Goal: Transaction & Acquisition: Purchase product/service

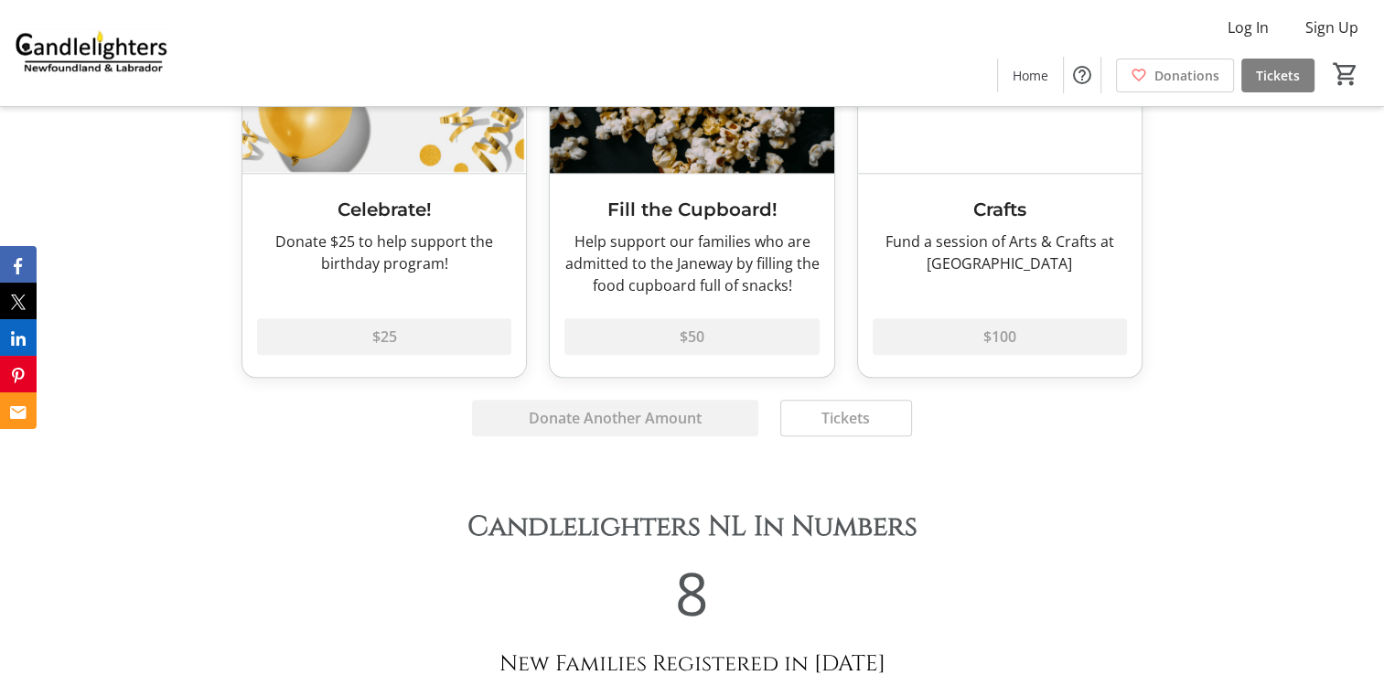
scroll to position [2286, 0]
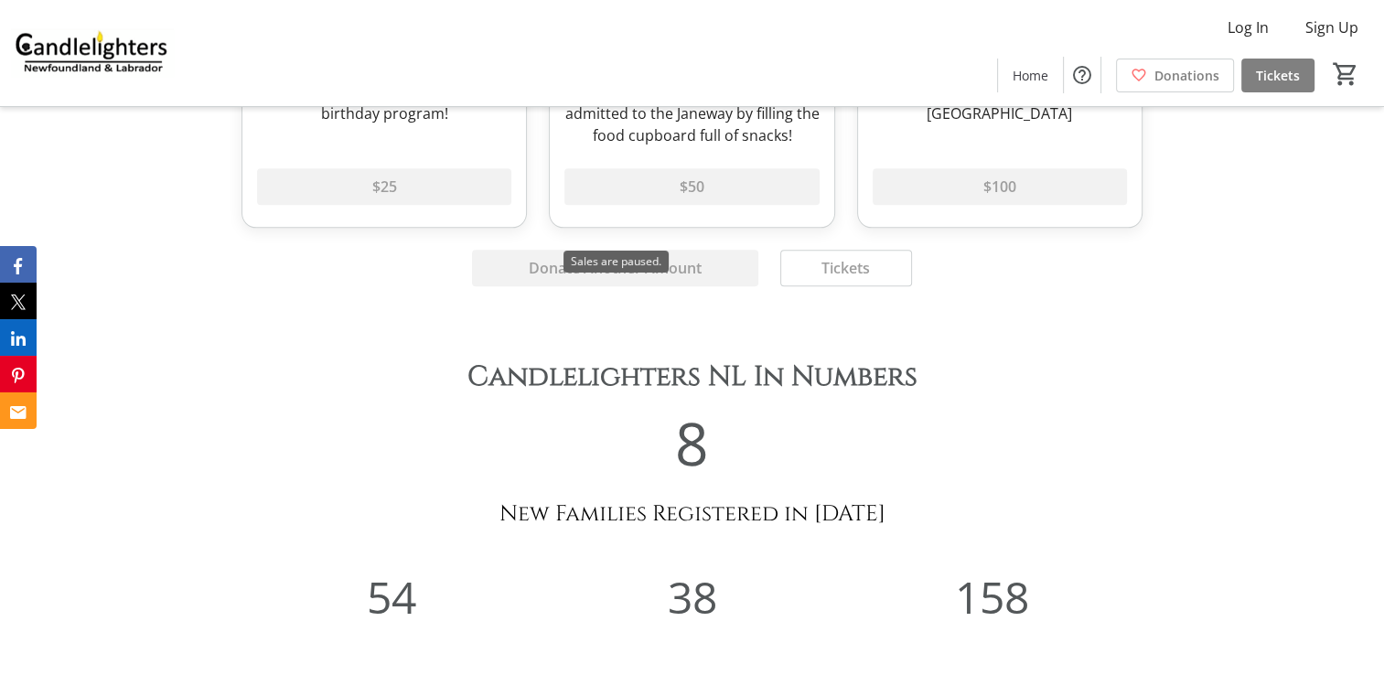
click at [700, 250] on div "Donate Another Amount" at bounding box center [614, 268] width 307 height 37
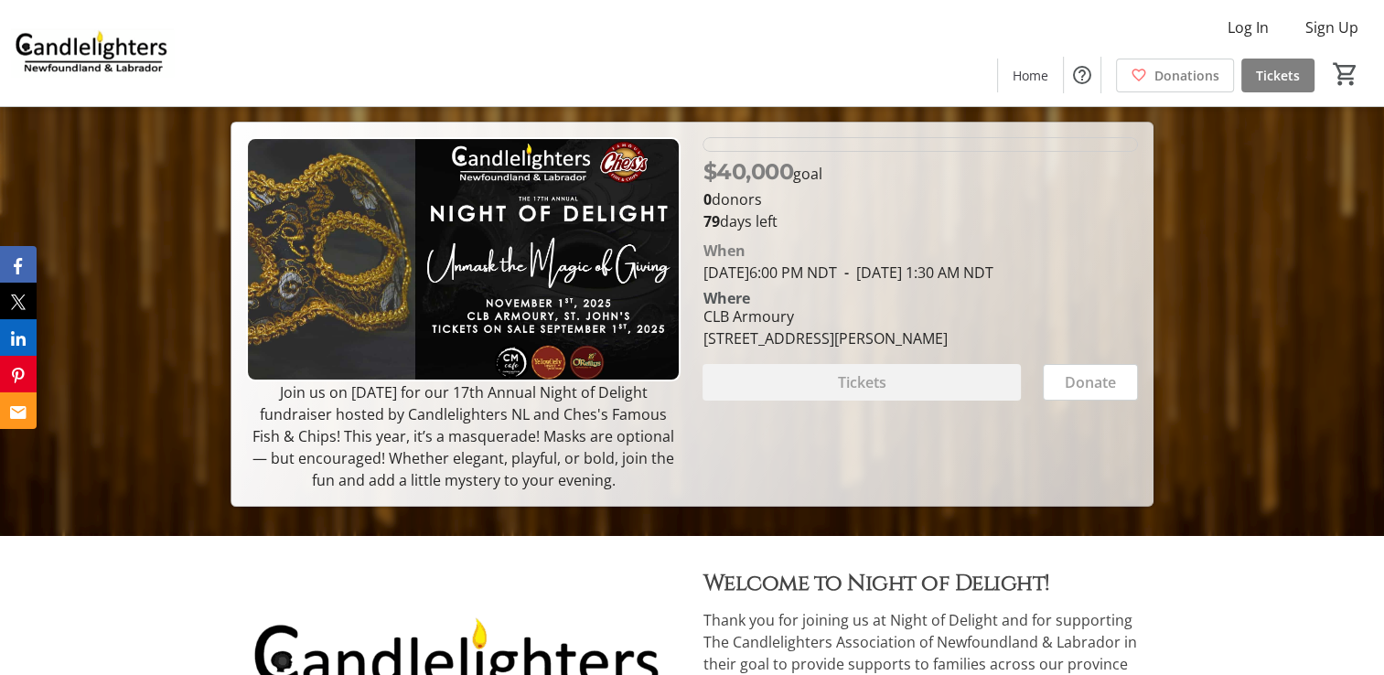
scroll to position [0, 0]
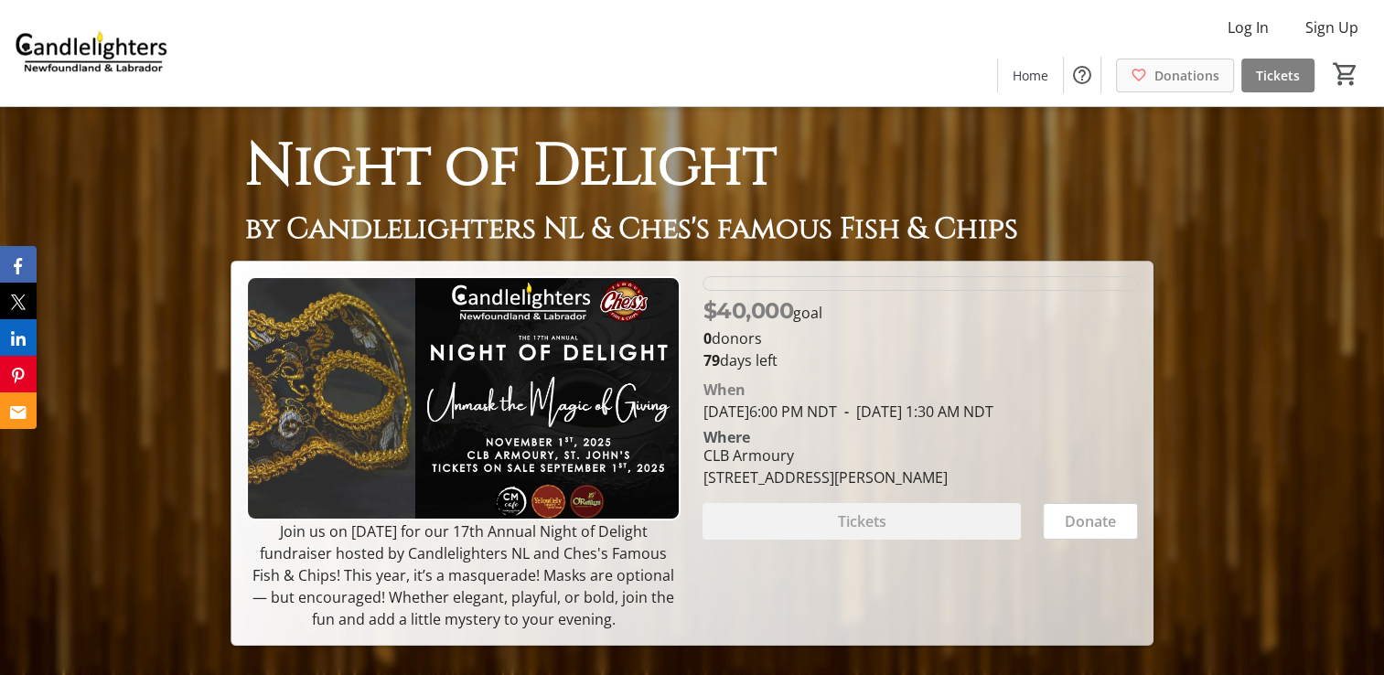
click at [1205, 77] on span "Donations" at bounding box center [1186, 75] width 65 height 19
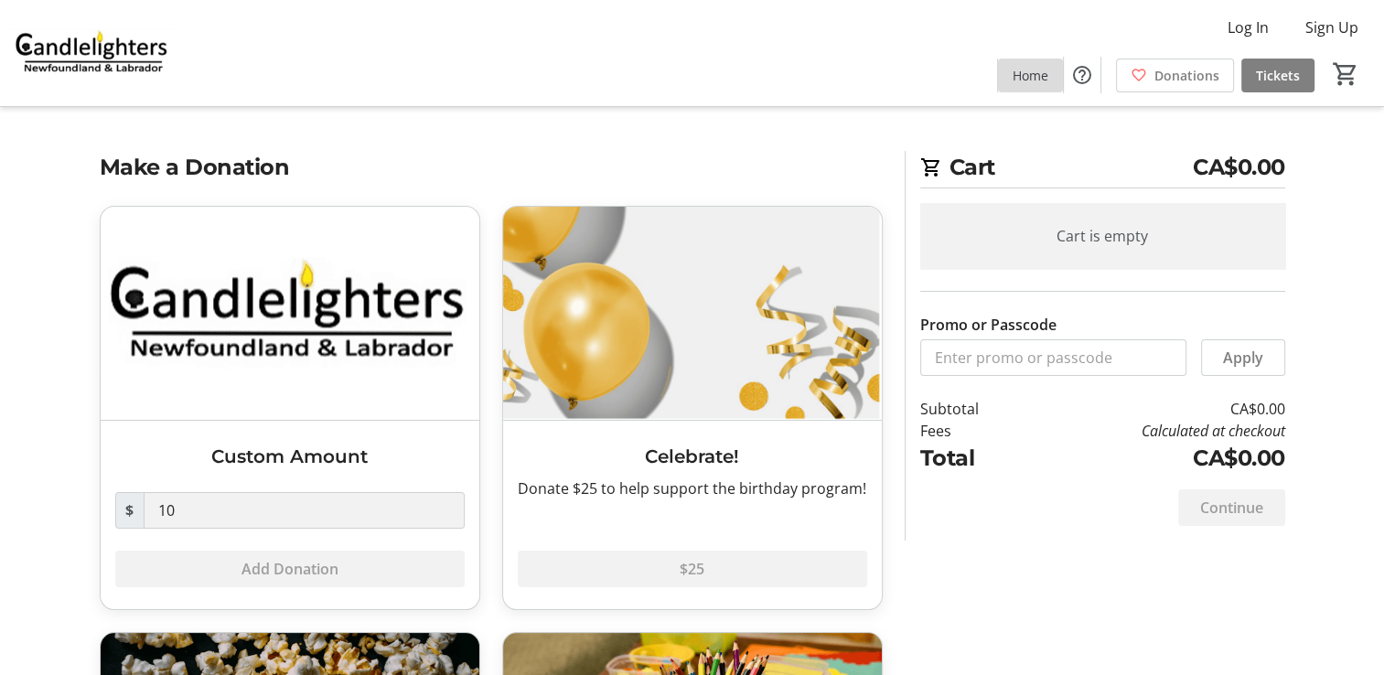
click at [1041, 82] on span "Home" at bounding box center [1030, 75] width 36 height 19
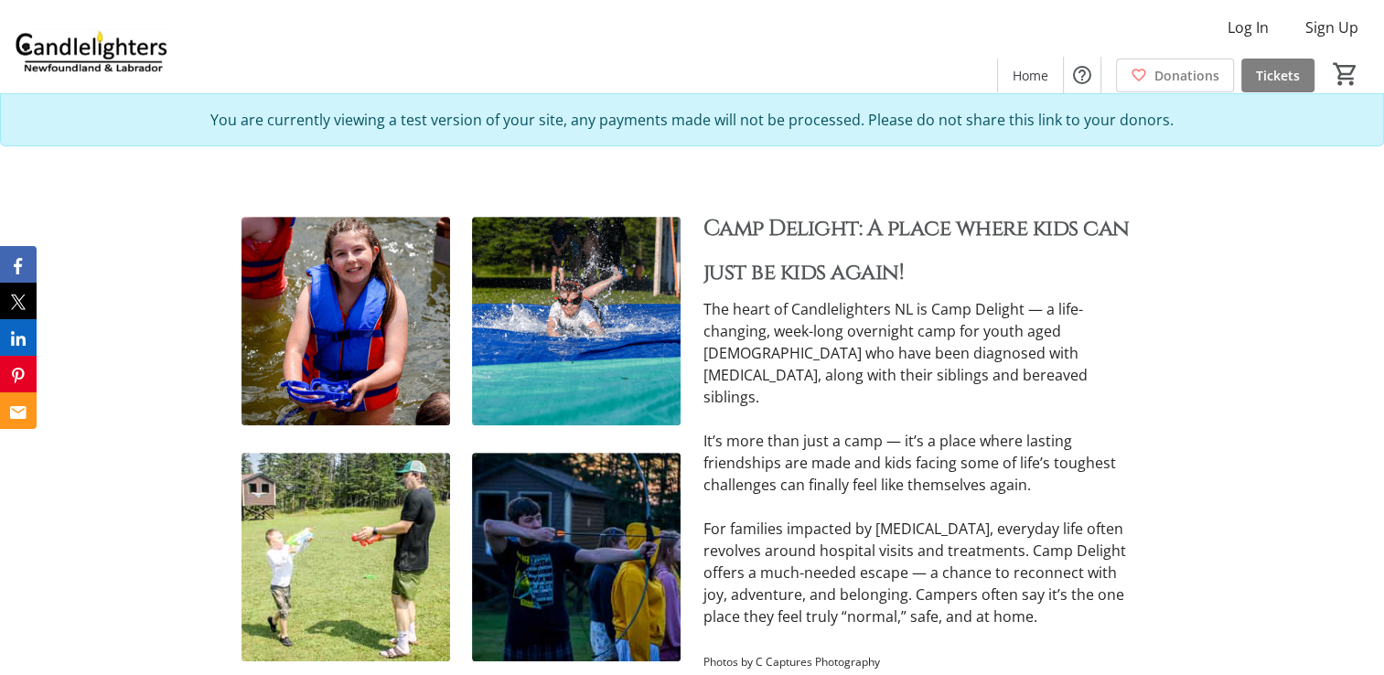
scroll to position [823, 0]
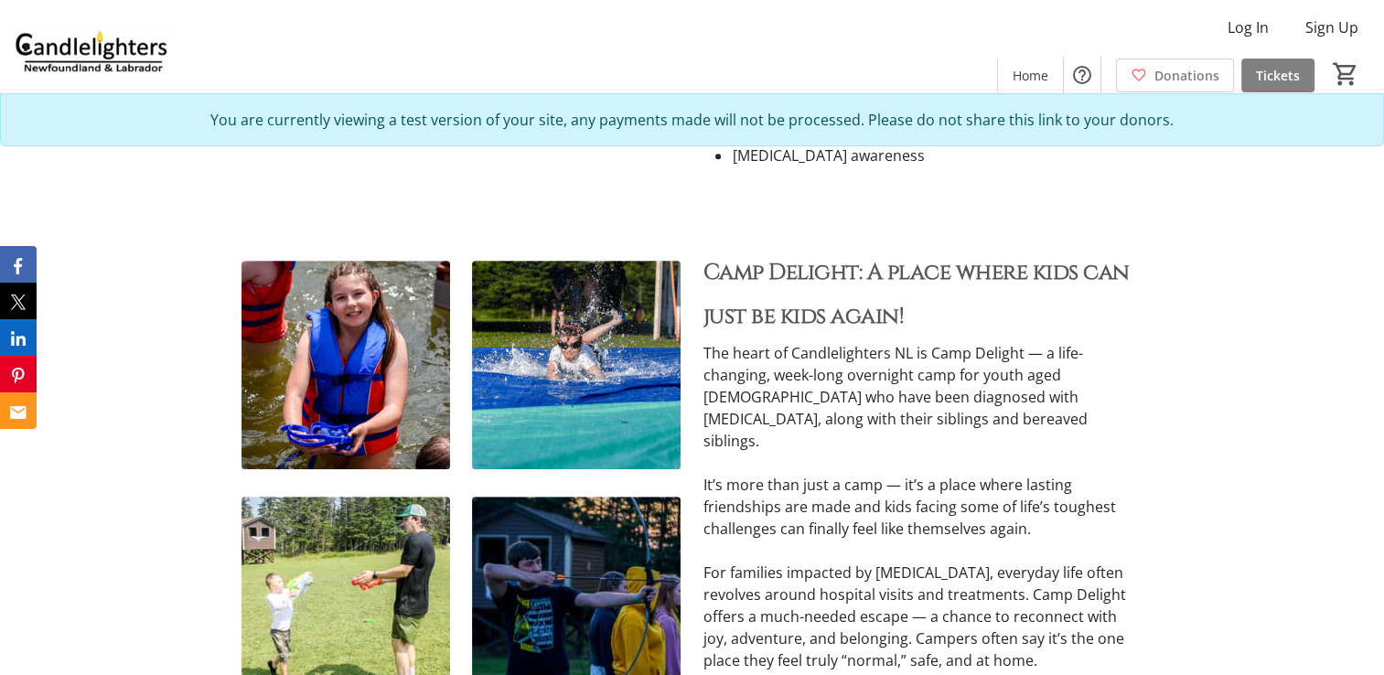
click at [391, 301] on img at bounding box center [345, 365] width 209 height 209
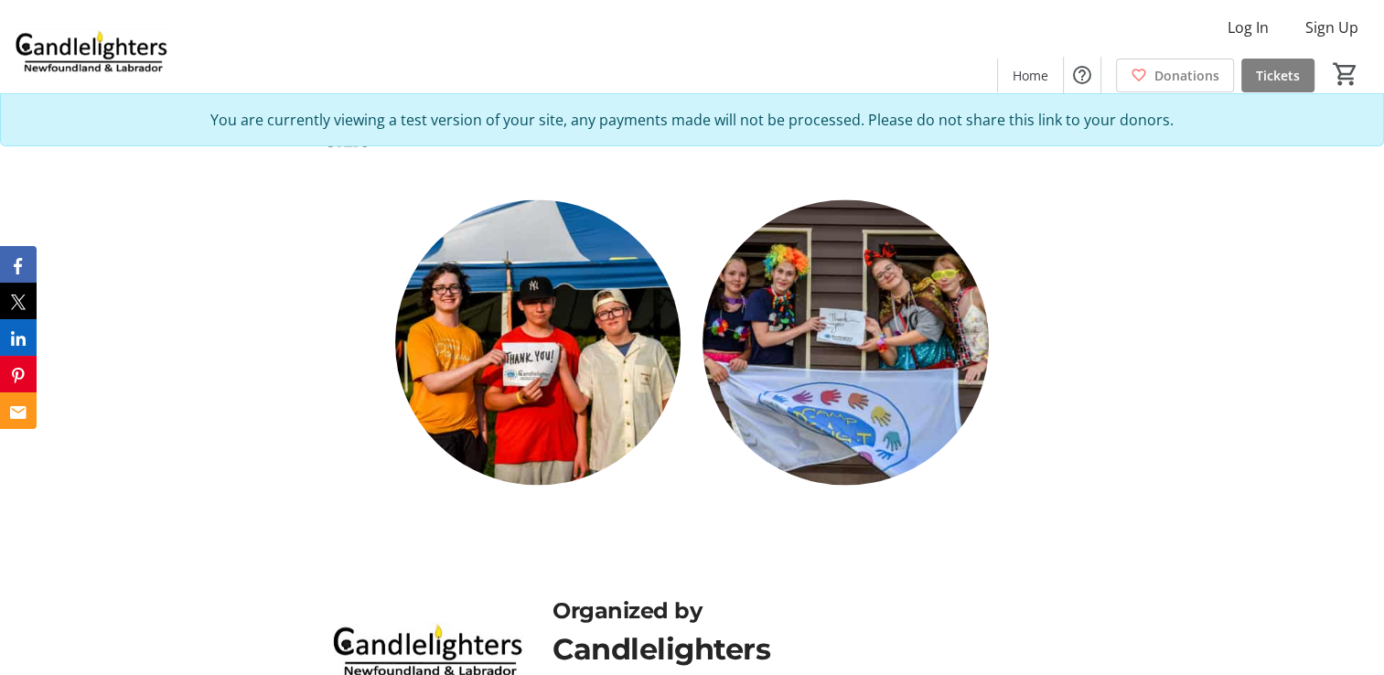
scroll to position [2984, 0]
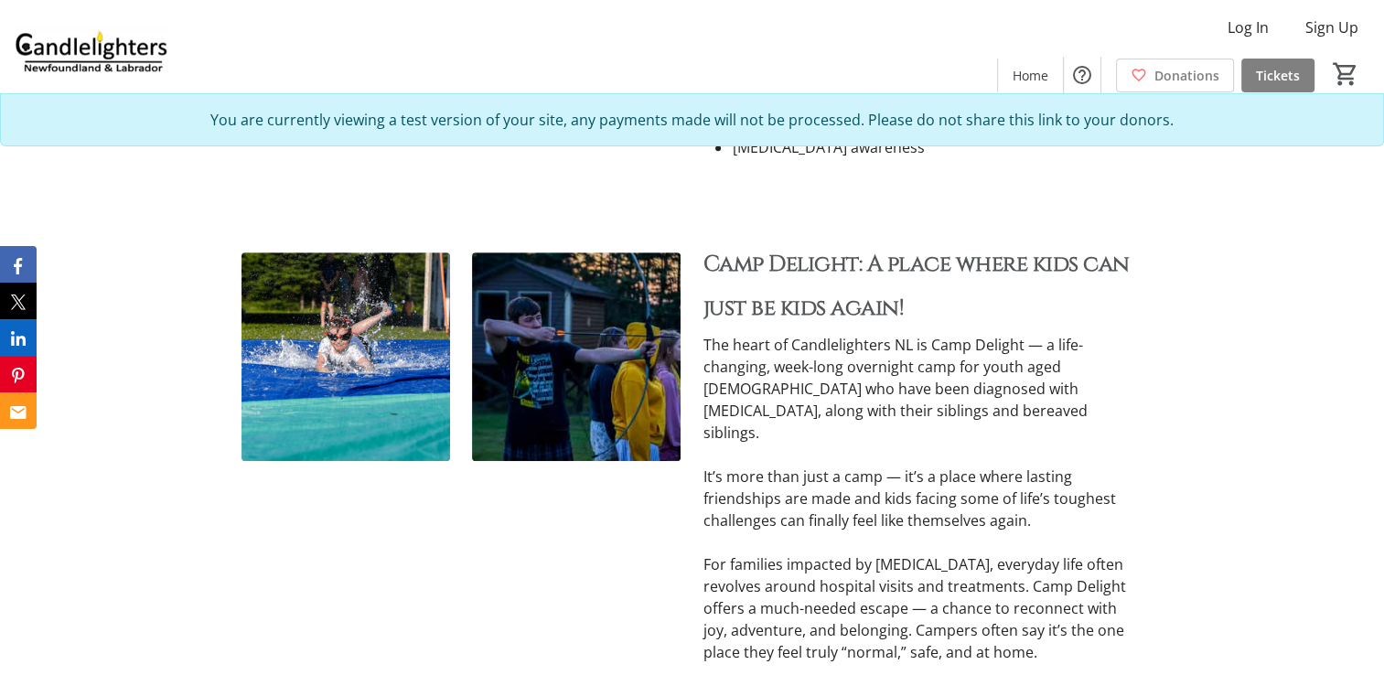
scroll to position [823, 0]
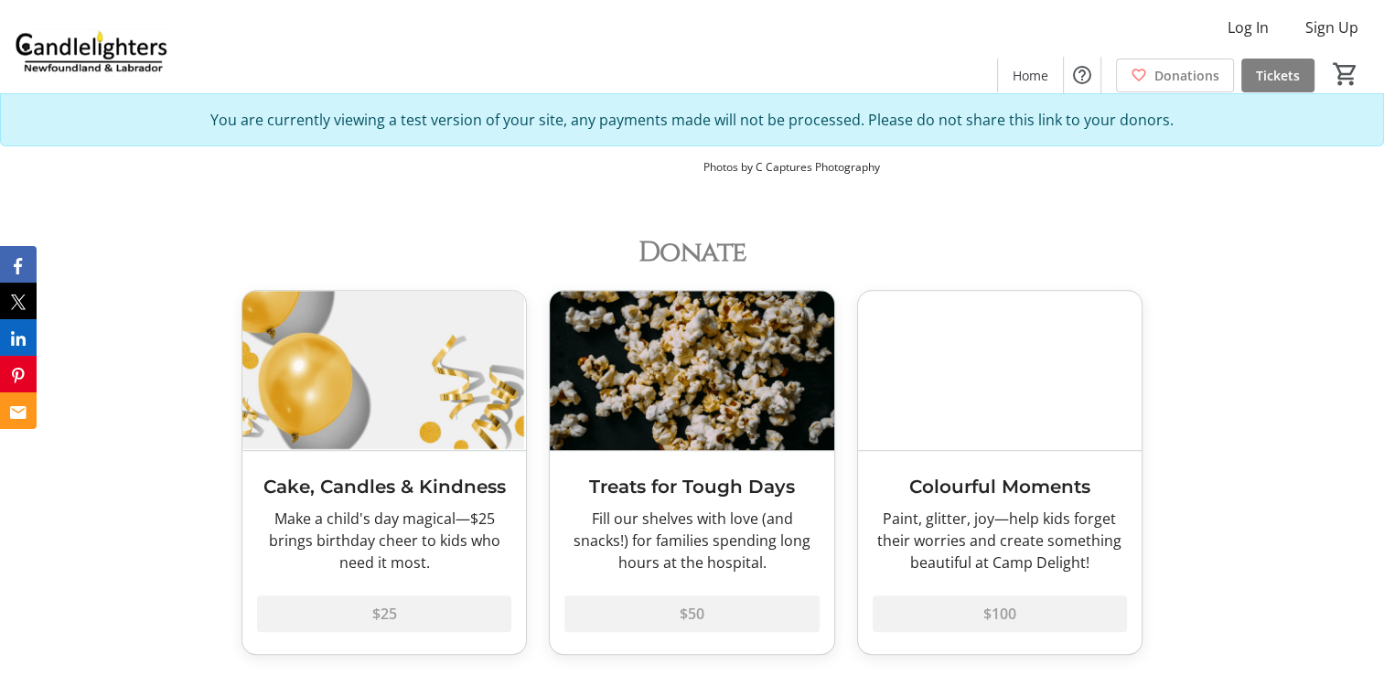
scroll to position [1189, 0]
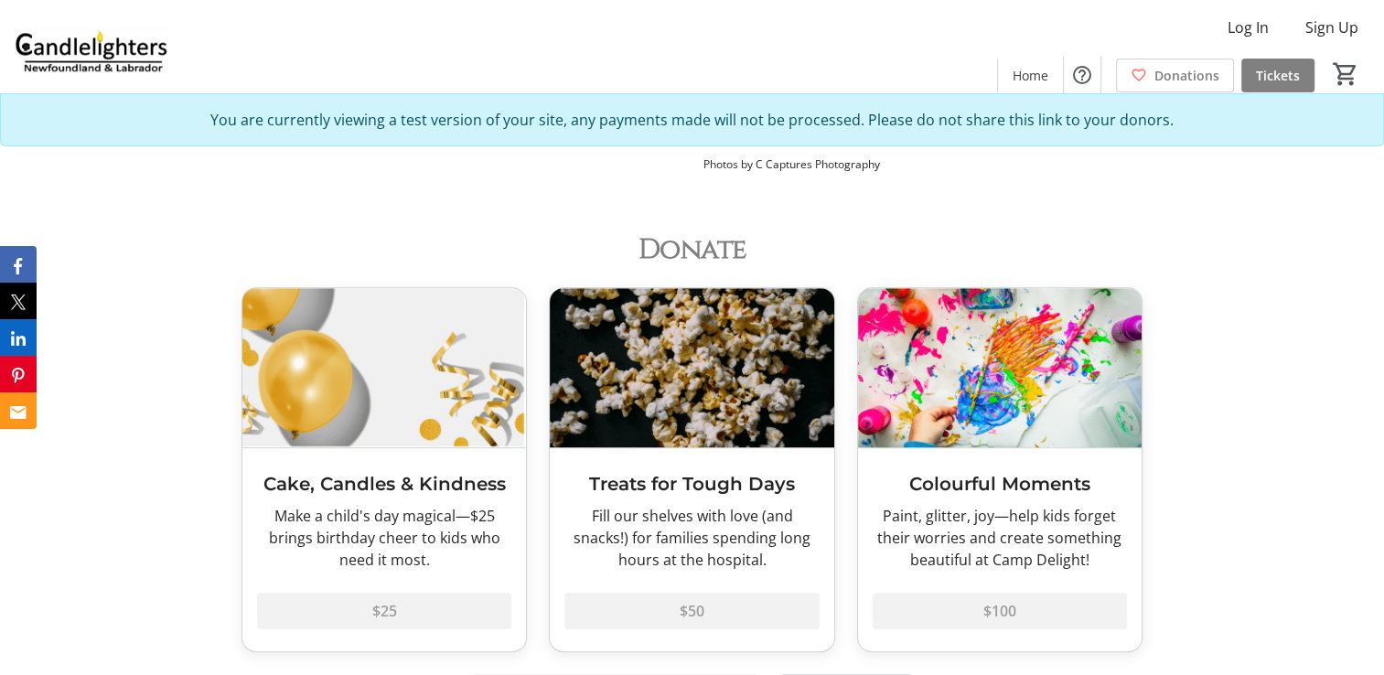
click at [712, 231] on span "Donate" at bounding box center [691, 249] width 108 height 37
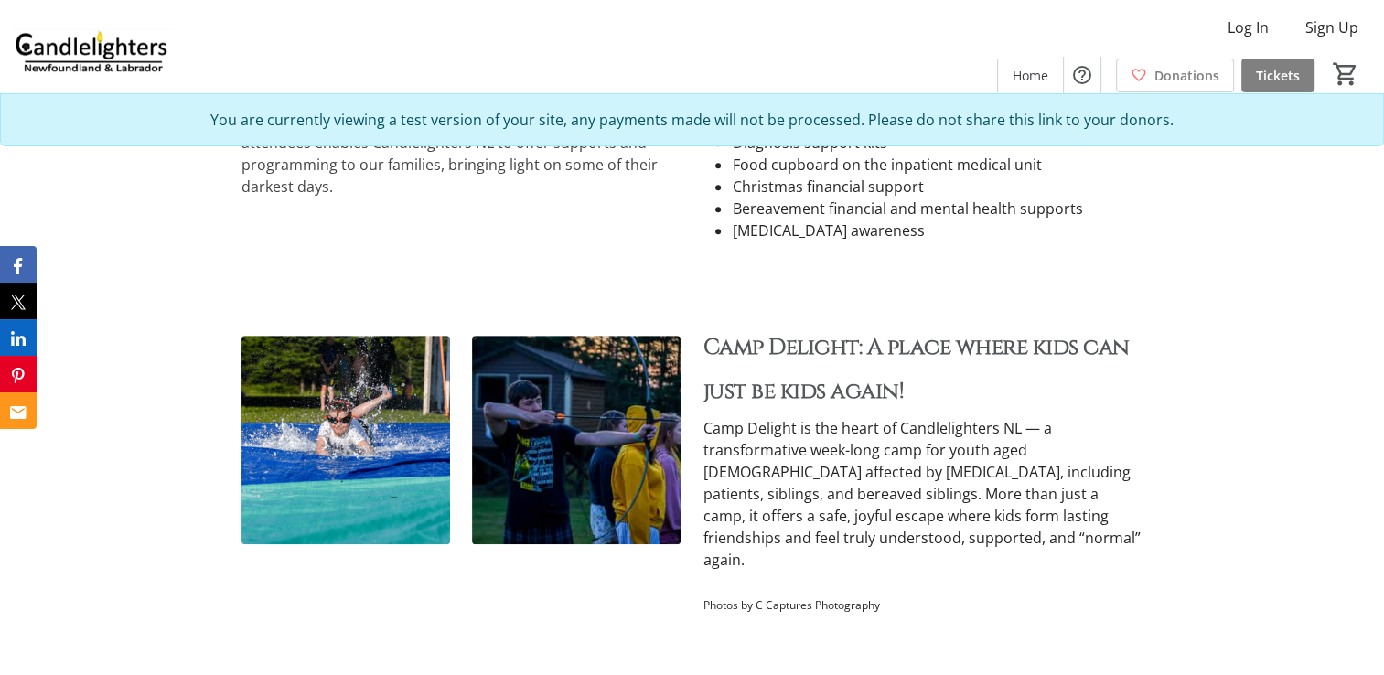
scroll to position [732, 0]
